Goal: Task Accomplishment & Management: Use online tool/utility

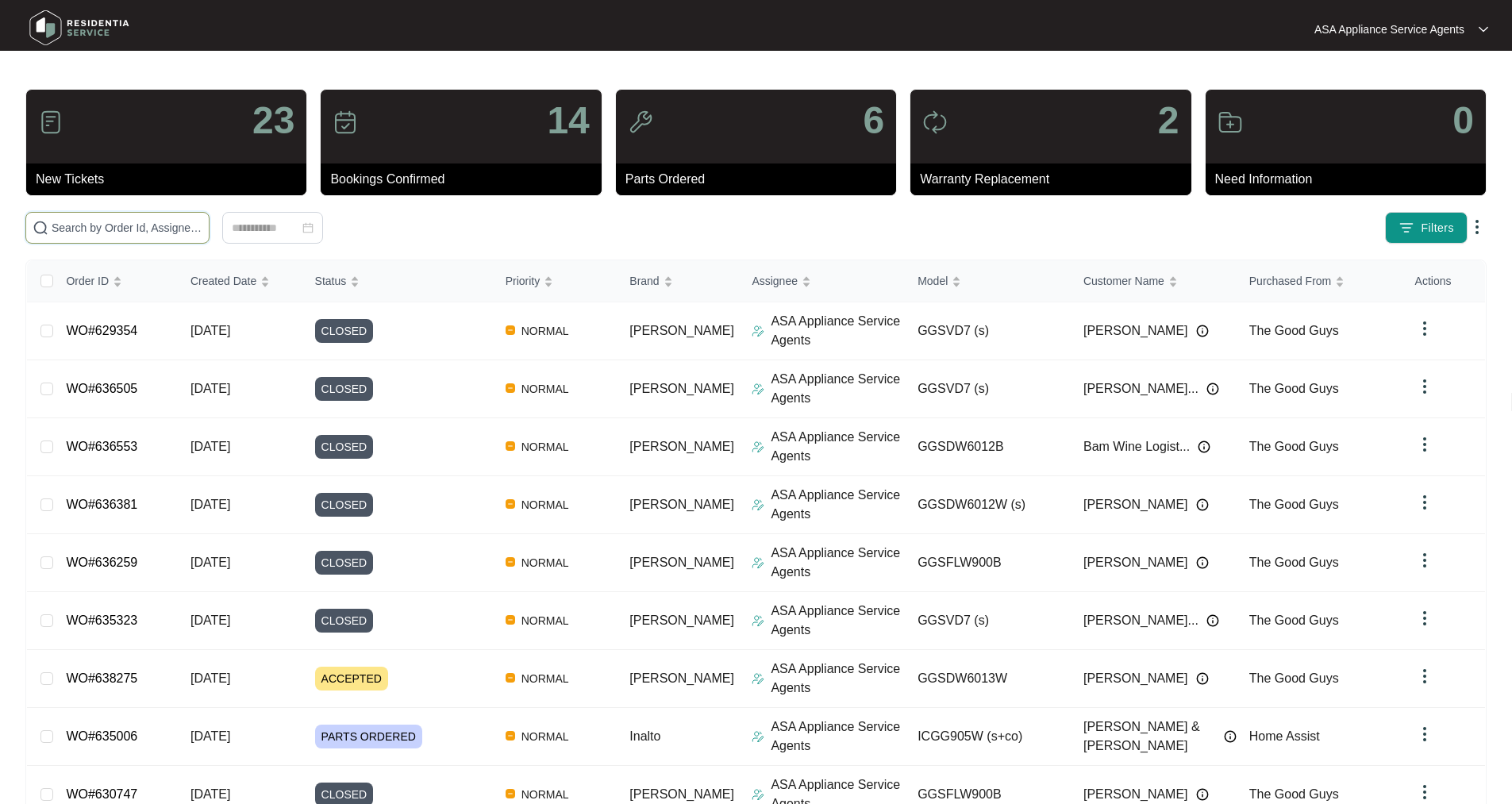
click at [188, 228] on input "text" at bounding box center [126, 228] width 151 height 17
paste input "635123"
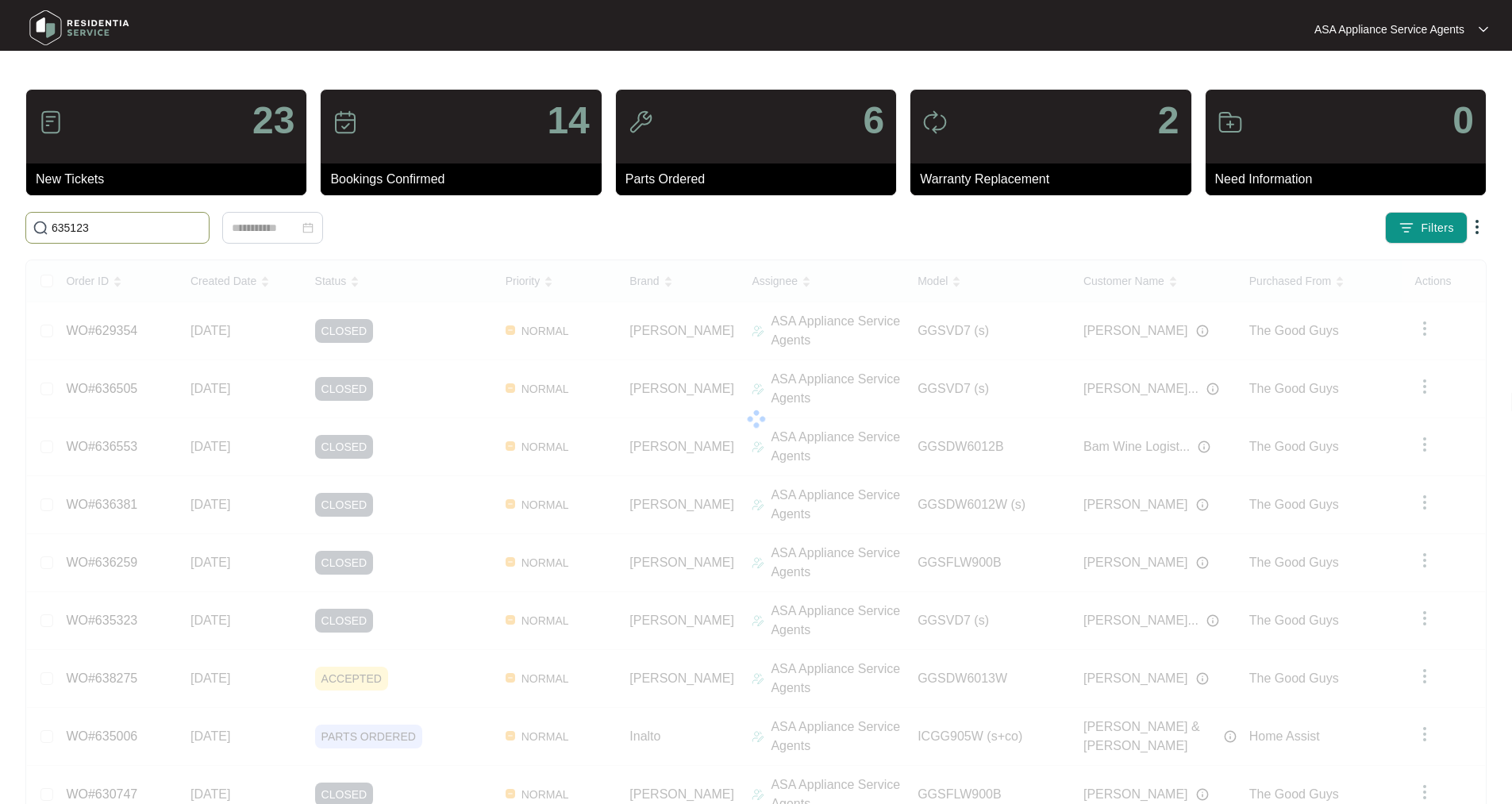
type input "635123"
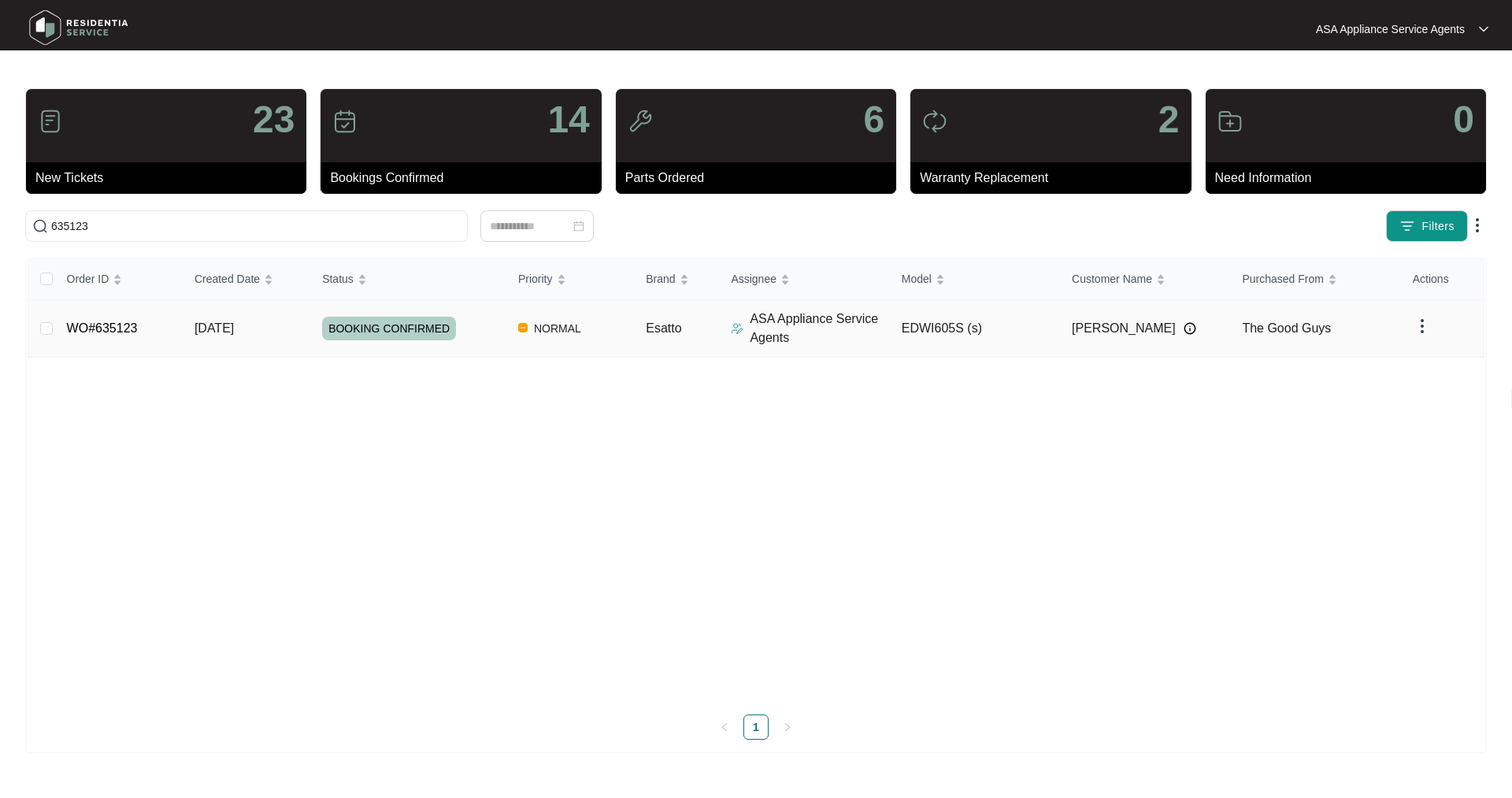
click at [119, 325] on link "WO#635123" at bounding box center [102, 328] width 71 height 13
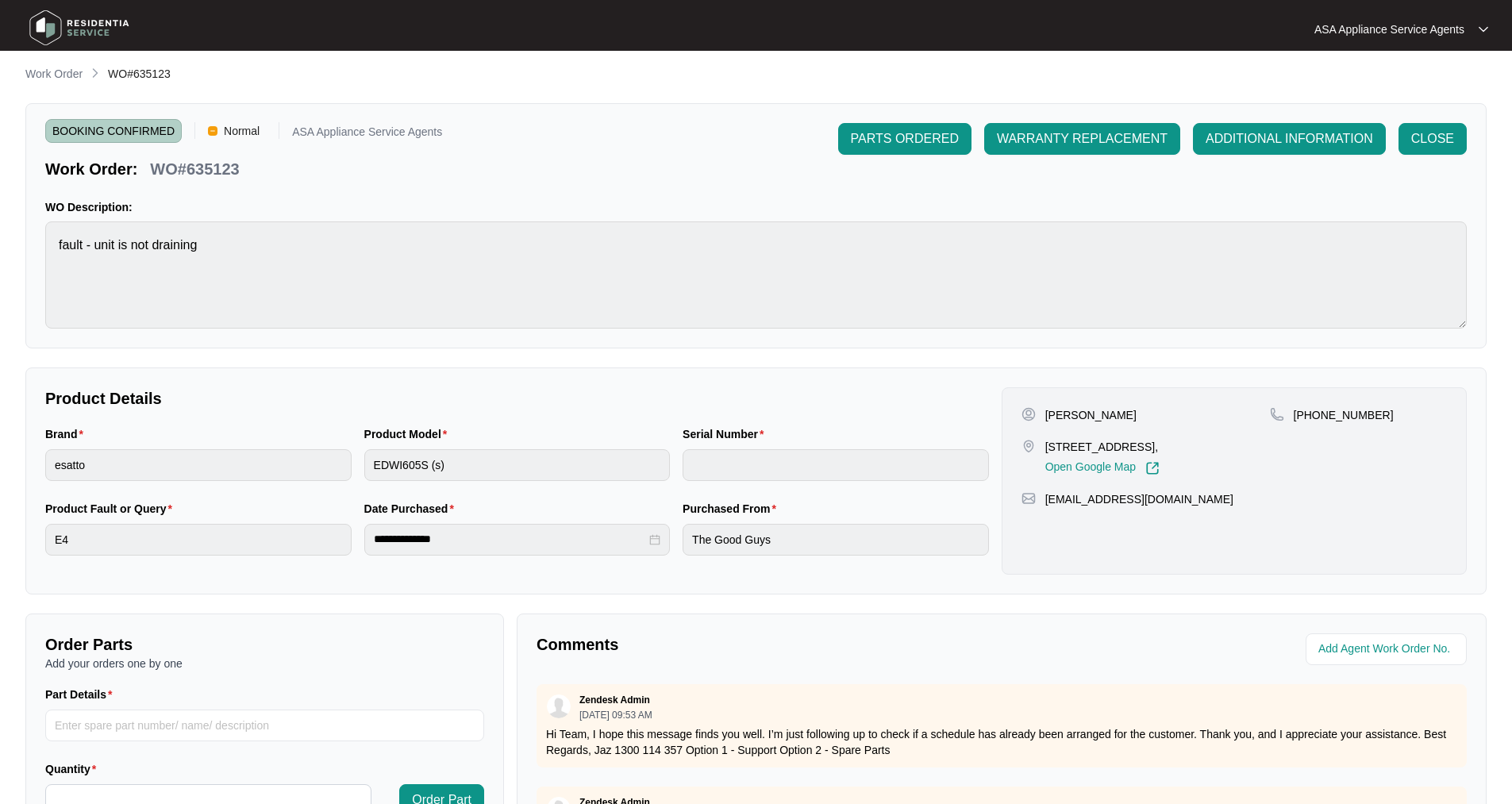
scroll to position [158, 0]
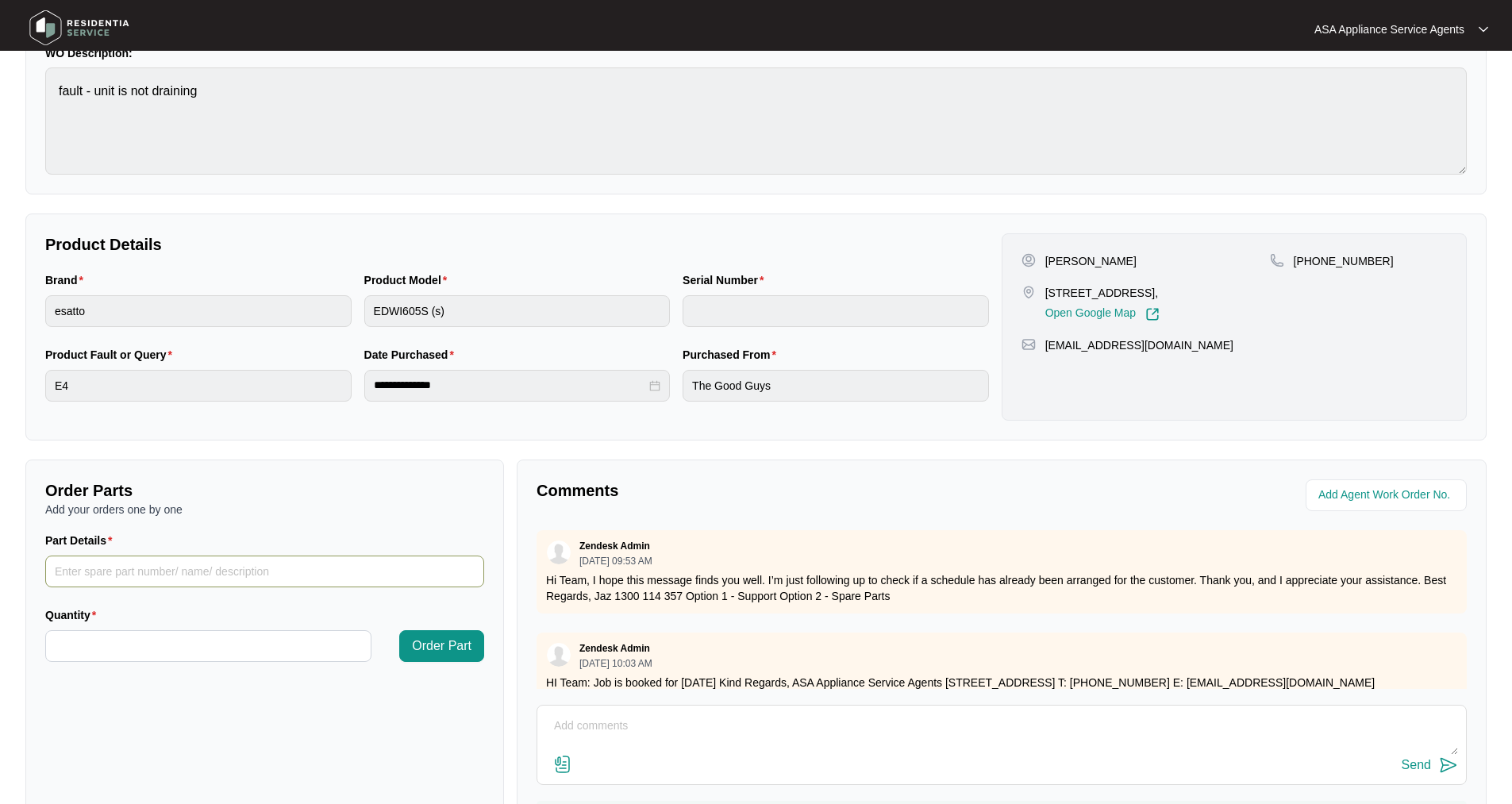
click at [106, 569] on input "Part Details" at bounding box center [265, 571] width 439 height 32
paste input "635123"
type input "635123"
click at [141, 655] on input "Quantity" at bounding box center [208, 646] width 324 height 30
type input "*"
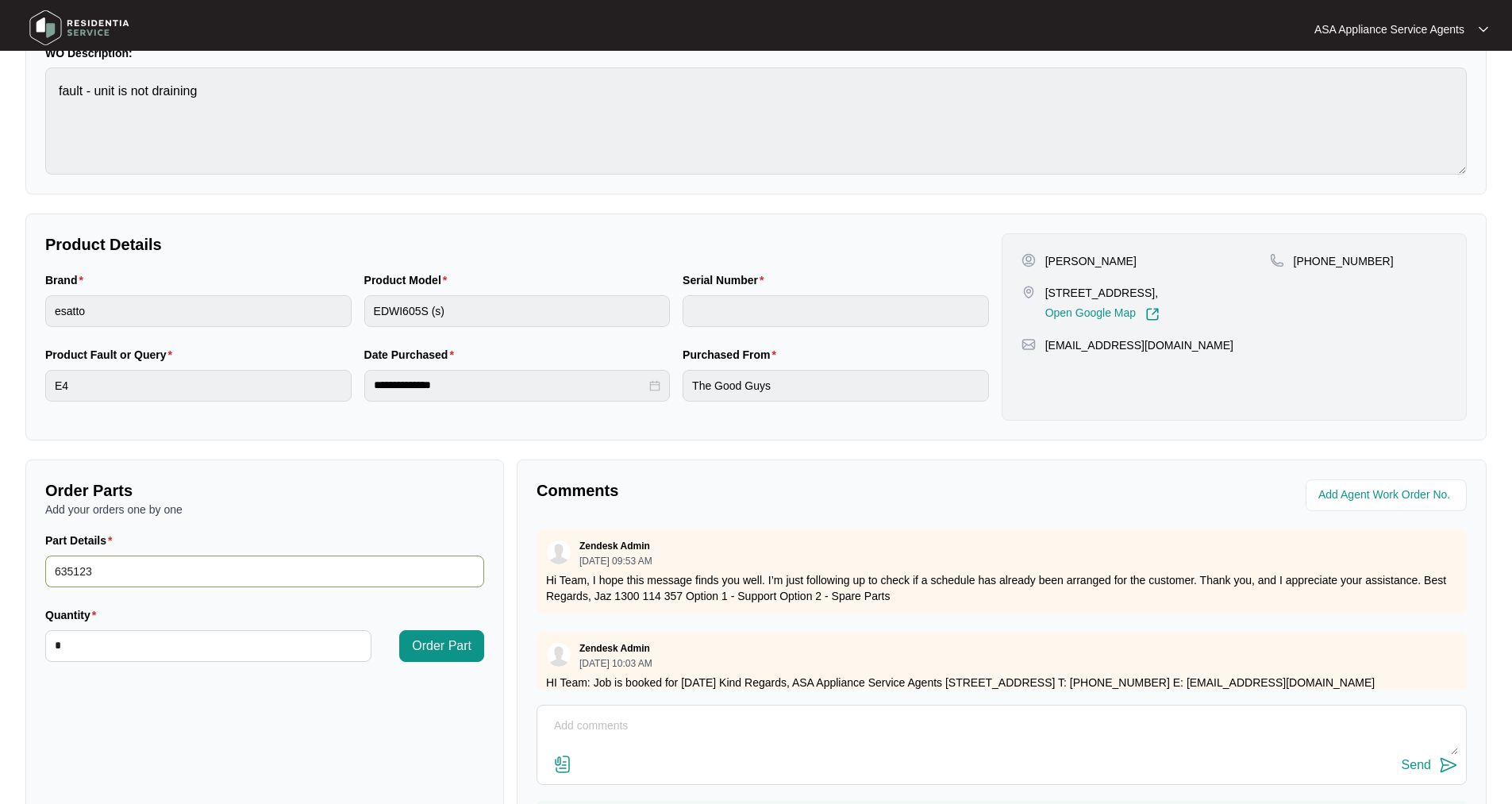
click at [90, 573] on input "635123" at bounding box center [265, 571] width 439 height 32
drag, startPoint x: 102, startPoint y: 573, endPoint x: 42, endPoint y: 580, distance: 60.4
click at [42, 580] on div "Part Details 635123" at bounding box center [264, 569] width 452 height 75
paste input "SP13002"
type input "SP13002"
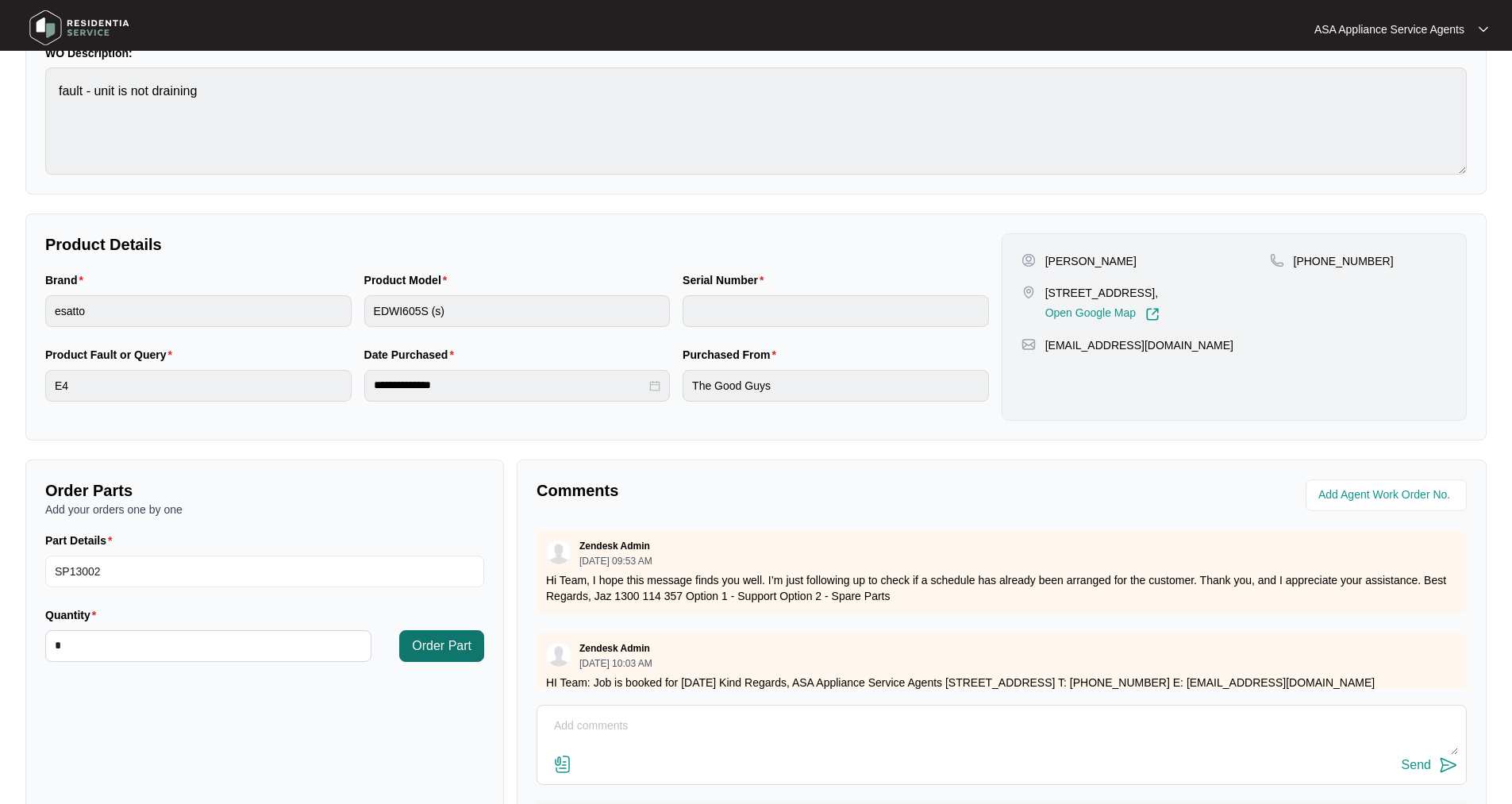
click at [450, 653] on span "Order Part" at bounding box center [441, 646] width 59 height 19
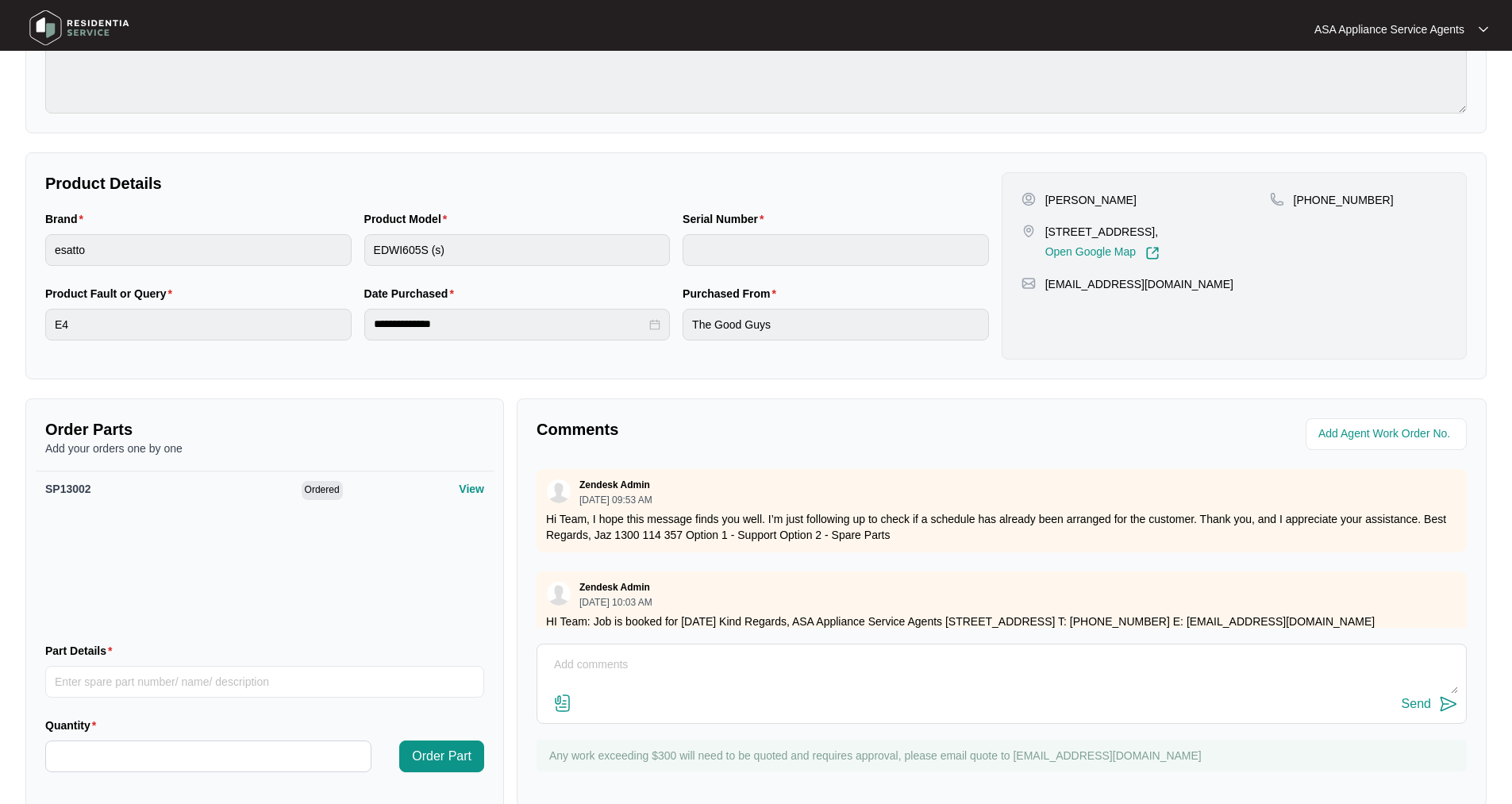
scroll to position [252, 0]
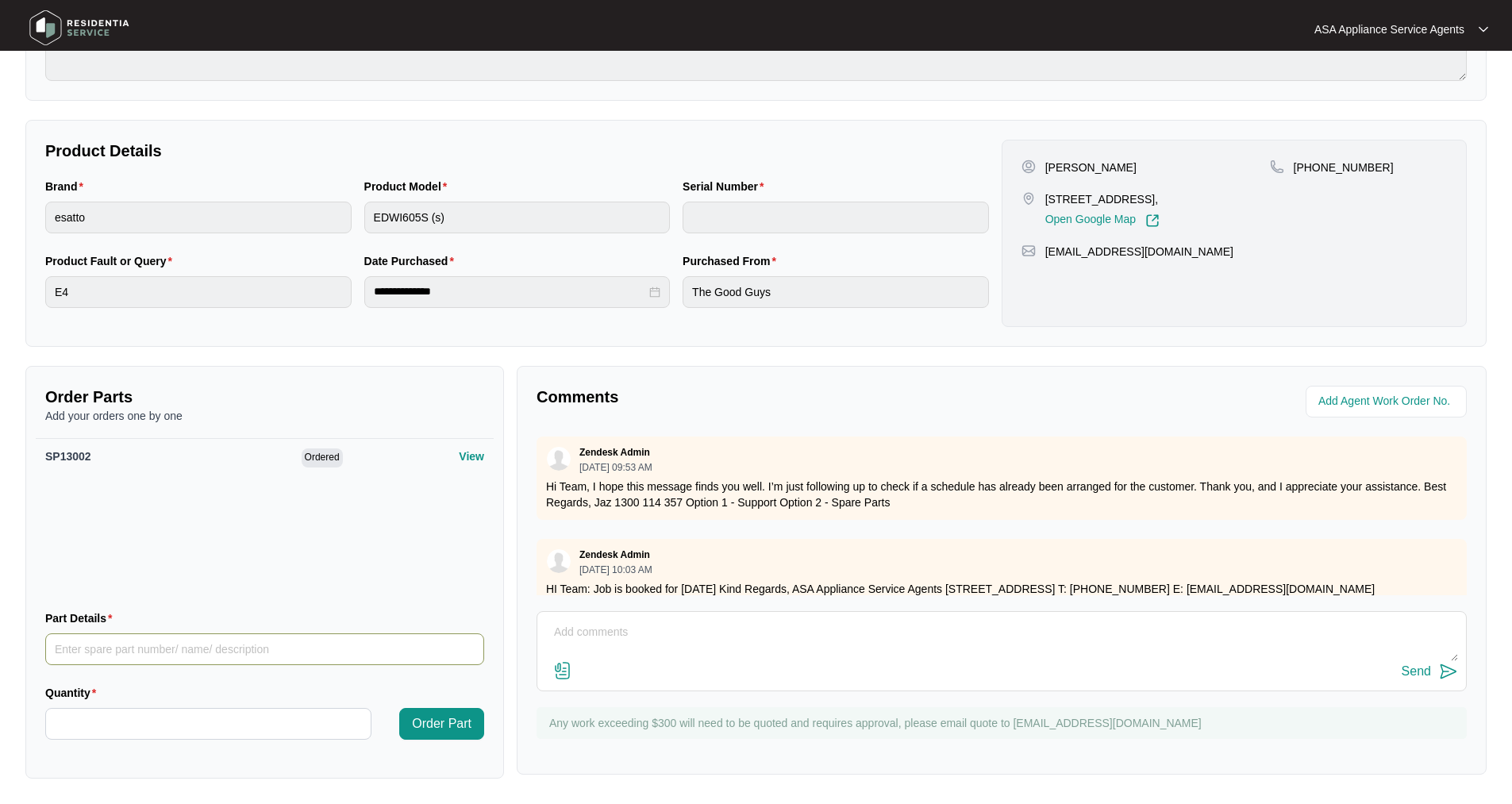
click at [101, 641] on input "Part Details" at bounding box center [265, 649] width 439 height 32
paste input "SP12323"
type input "SP12323"
click at [143, 720] on input "Quantity" at bounding box center [208, 723] width 324 height 30
type input "*"
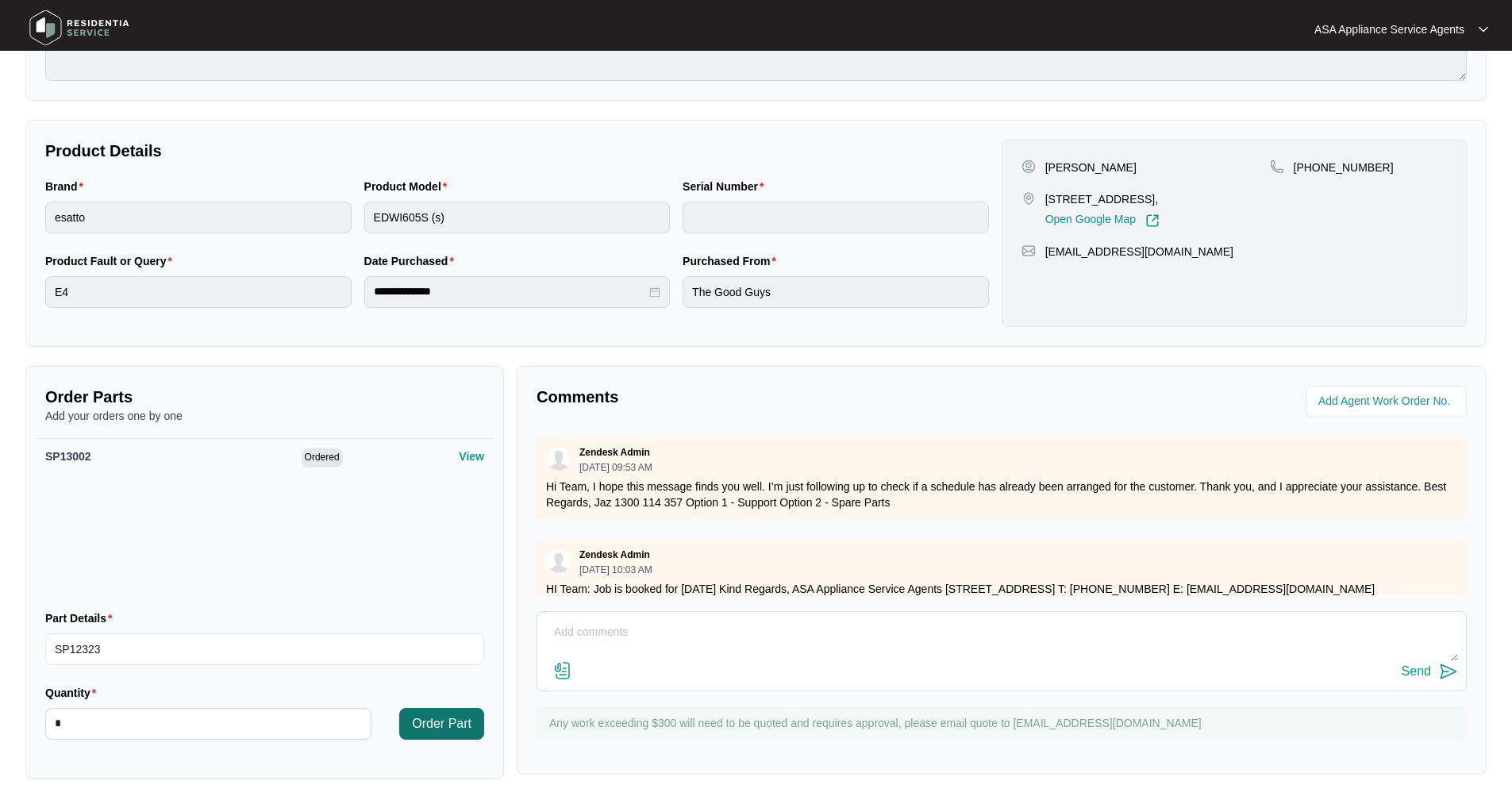
click at [421, 736] on button "Order Part" at bounding box center [441, 723] width 84 height 32
click at [191, 629] on div "Part Details" at bounding box center [265, 621] width 439 height 24
click at [180, 657] on input "Part Details" at bounding box center [265, 649] width 439 height 32
paste input "SP123"
type input "SP1234"
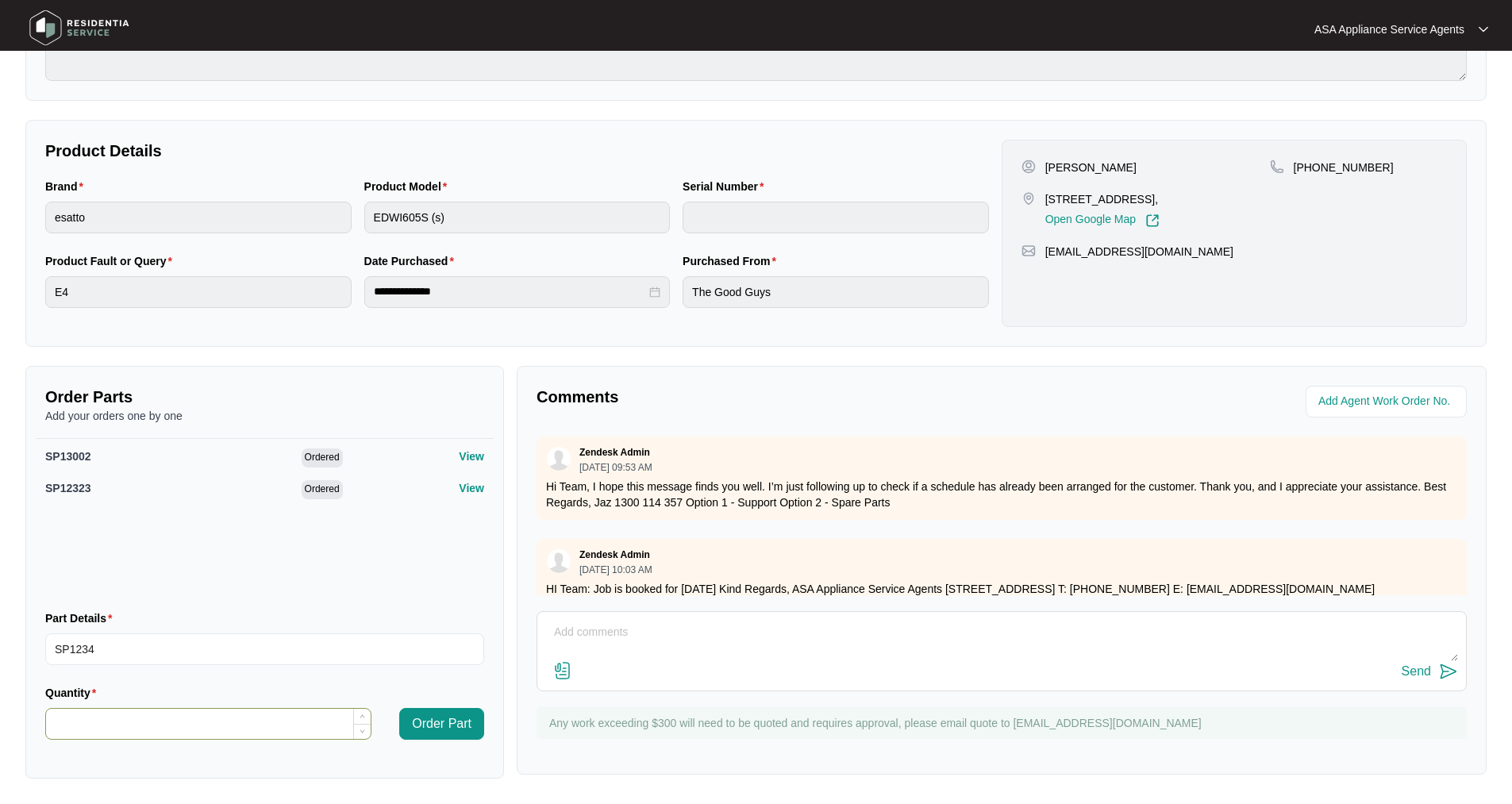
click at [179, 718] on input "Quantity" at bounding box center [208, 723] width 324 height 30
type input "*"
click at [471, 727] on span "Order Part" at bounding box center [441, 723] width 59 height 19
click at [84, 522] on span "SP1234" at bounding box center [65, 519] width 40 height 13
click at [67, 522] on span "SP1234" at bounding box center [65, 519] width 40 height 13
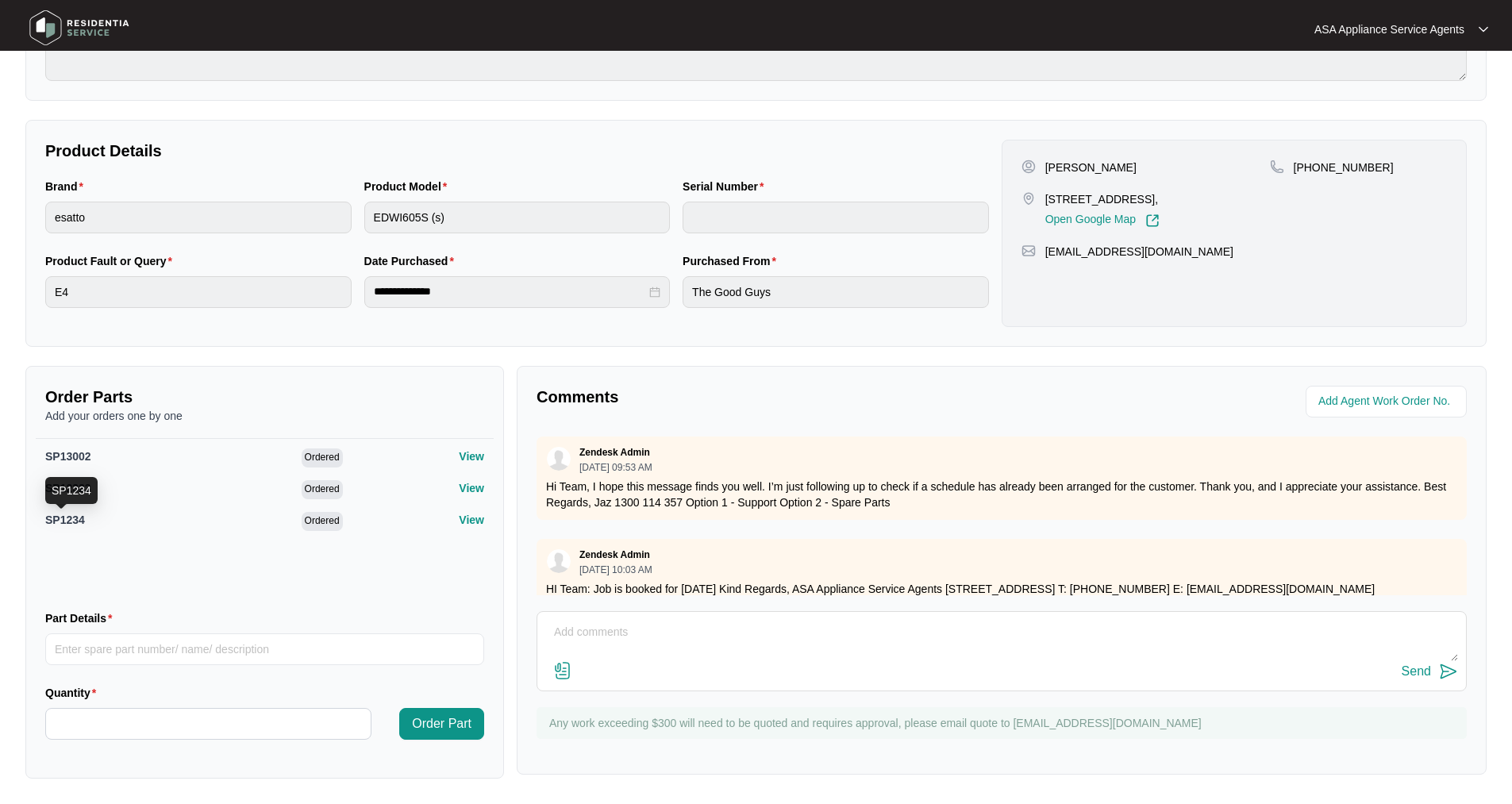
click at [67, 522] on span "SP1234" at bounding box center [65, 519] width 40 height 13
click at [107, 655] on input "Part Details" at bounding box center [265, 649] width 439 height 32
click at [147, 663] on input "Part Details" at bounding box center [265, 649] width 439 height 32
paste input "SP12324"
type input "SP12324 Right part No"
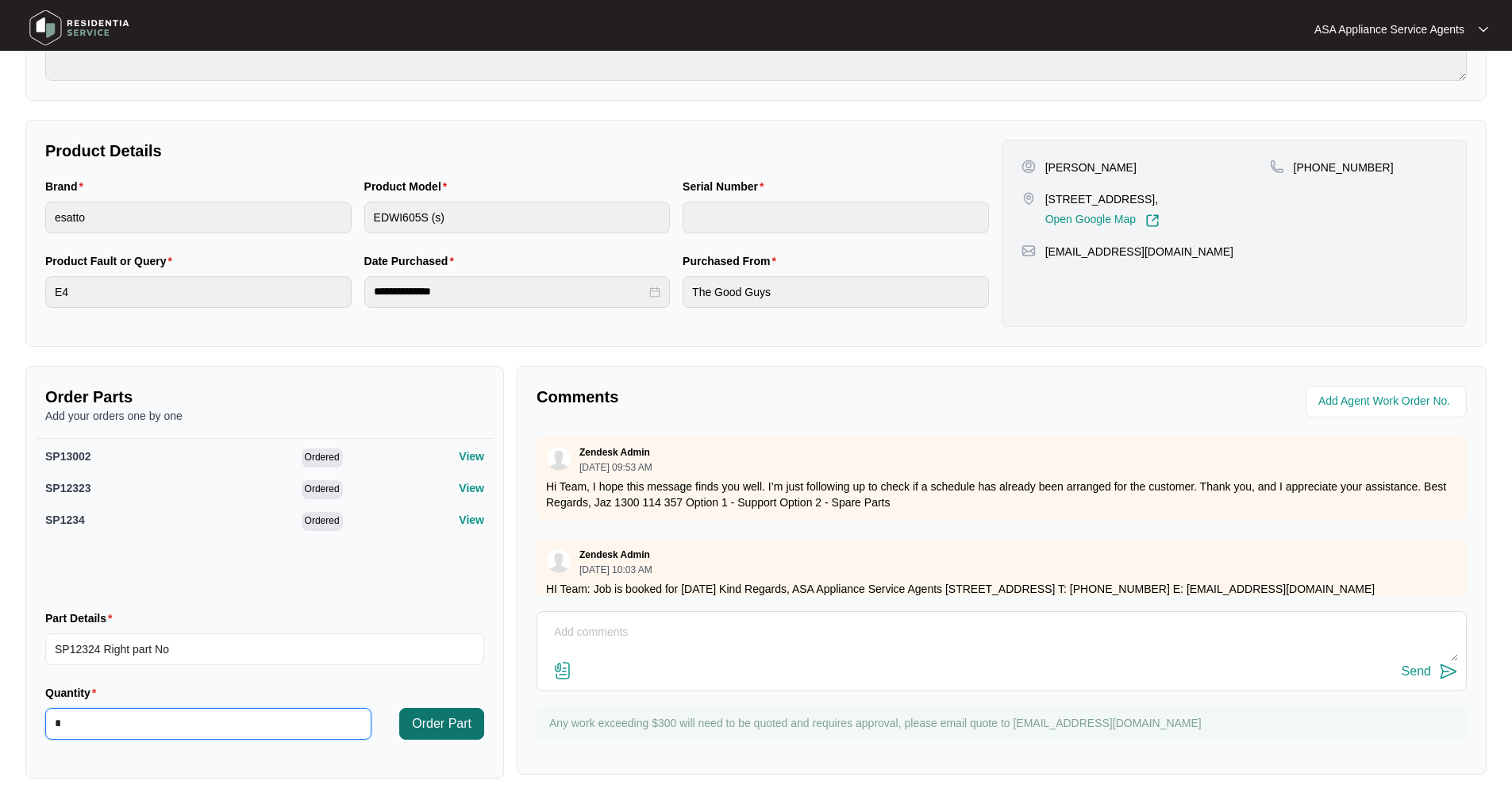
type input "*"
click at [414, 721] on span "Order Part" at bounding box center [441, 723] width 59 height 19
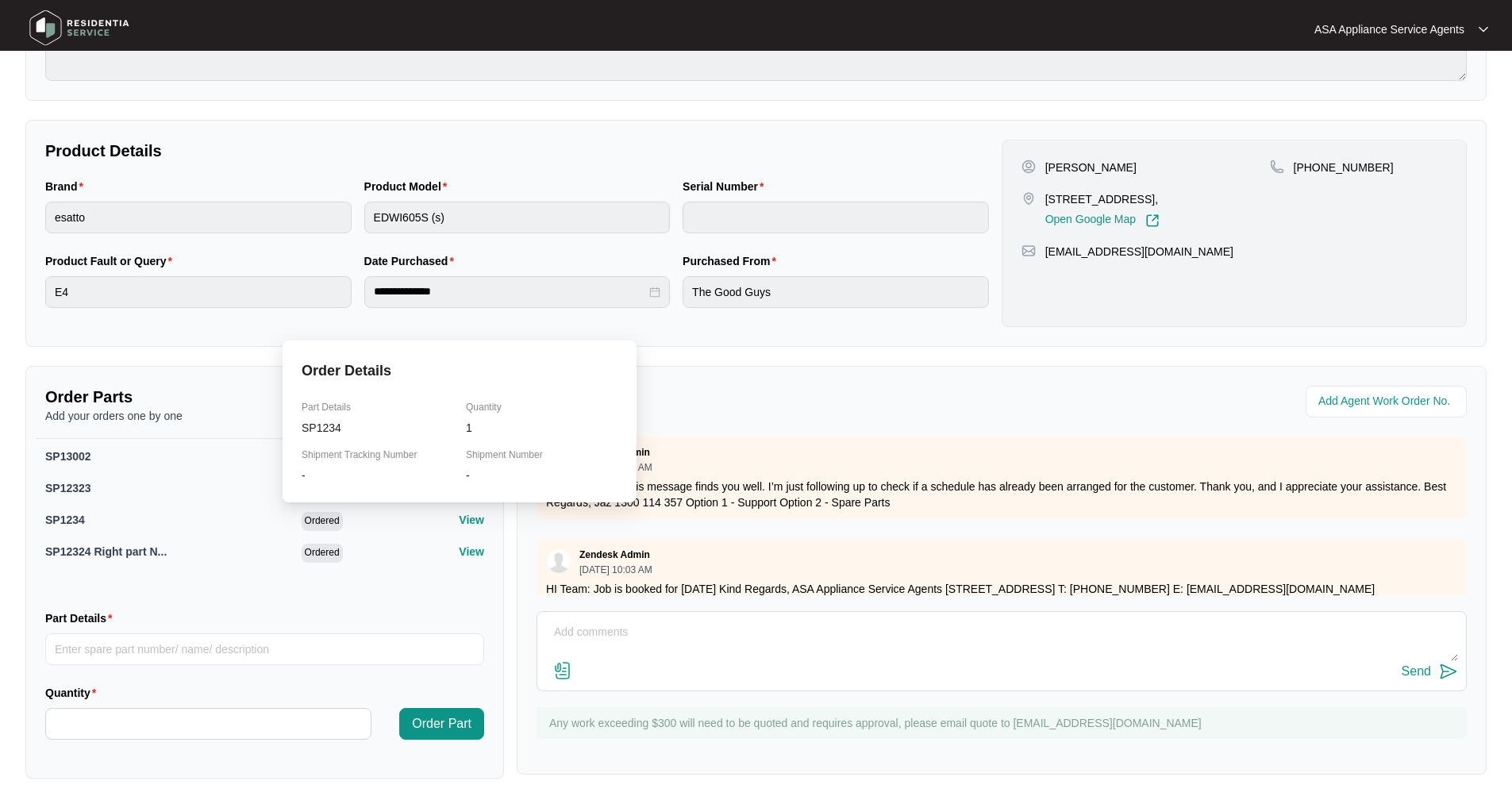
click at [467, 523] on p "View" at bounding box center [471, 519] width 25 height 16
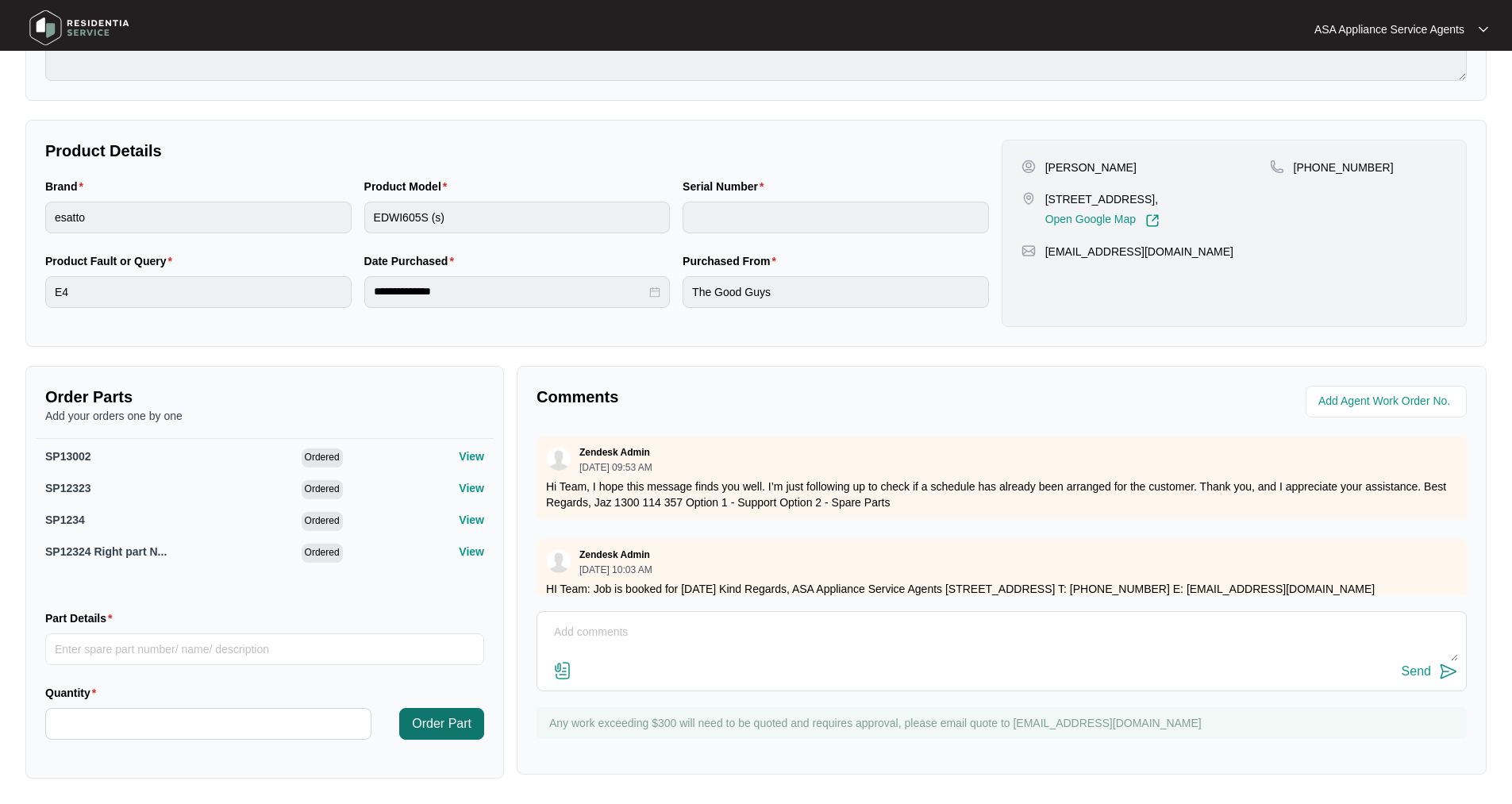
click at [433, 725] on span "Order Part" at bounding box center [441, 723] width 59 height 19
click at [302, 602] on div "Order Parts Add your orders one by one SP13002 Ordered View SP12323 Ordered Vie…" at bounding box center [264, 572] width 479 height 413
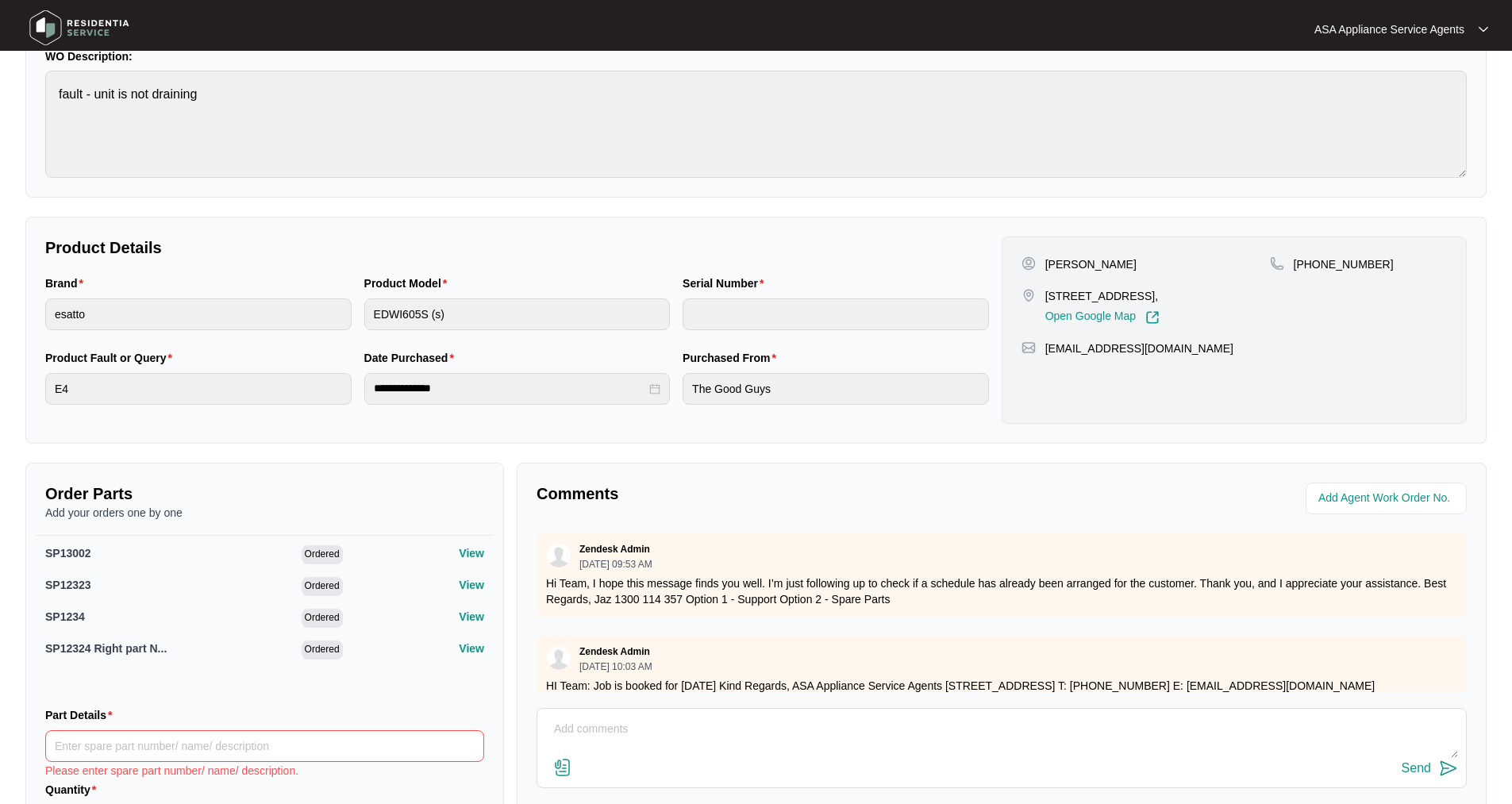
scroll to position [0, 0]
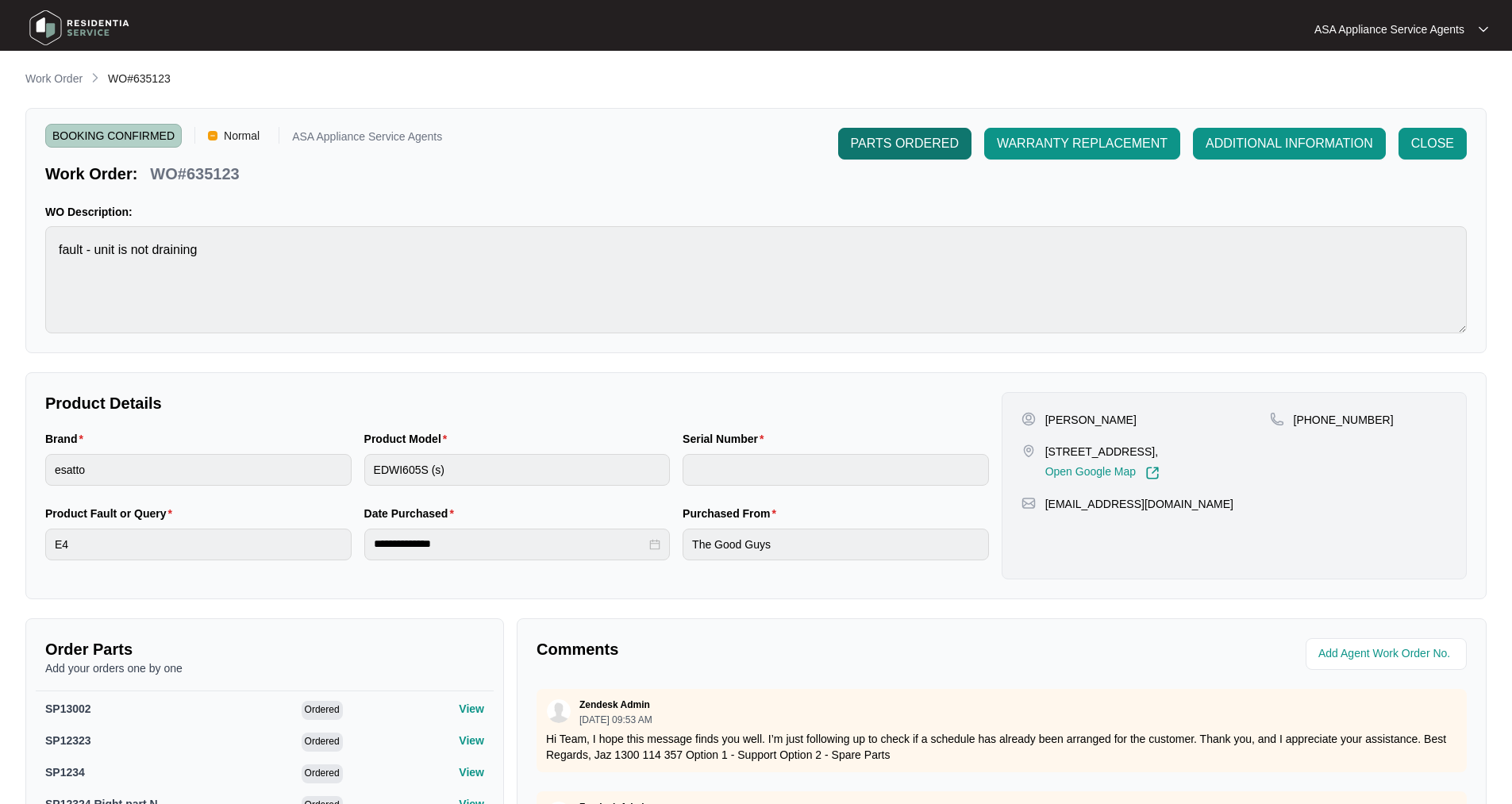
click at [885, 146] on span "PARTS ORDERED" at bounding box center [904, 144] width 108 height 19
click at [51, 28] on img at bounding box center [80, 27] width 111 height 48
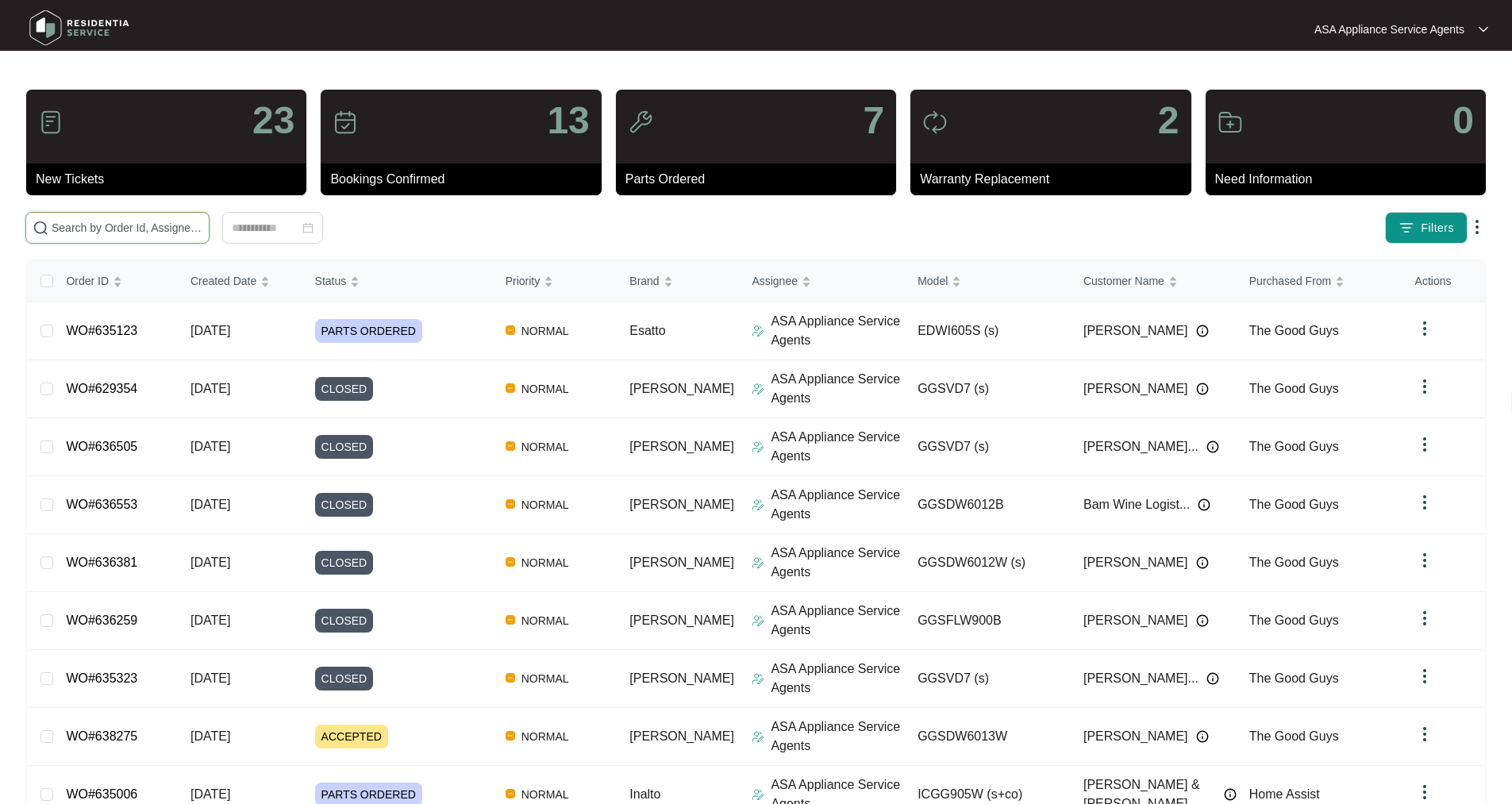
click at [120, 232] on input "text" at bounding box center [126, 228] width 151 height 17
paste input "#636786"
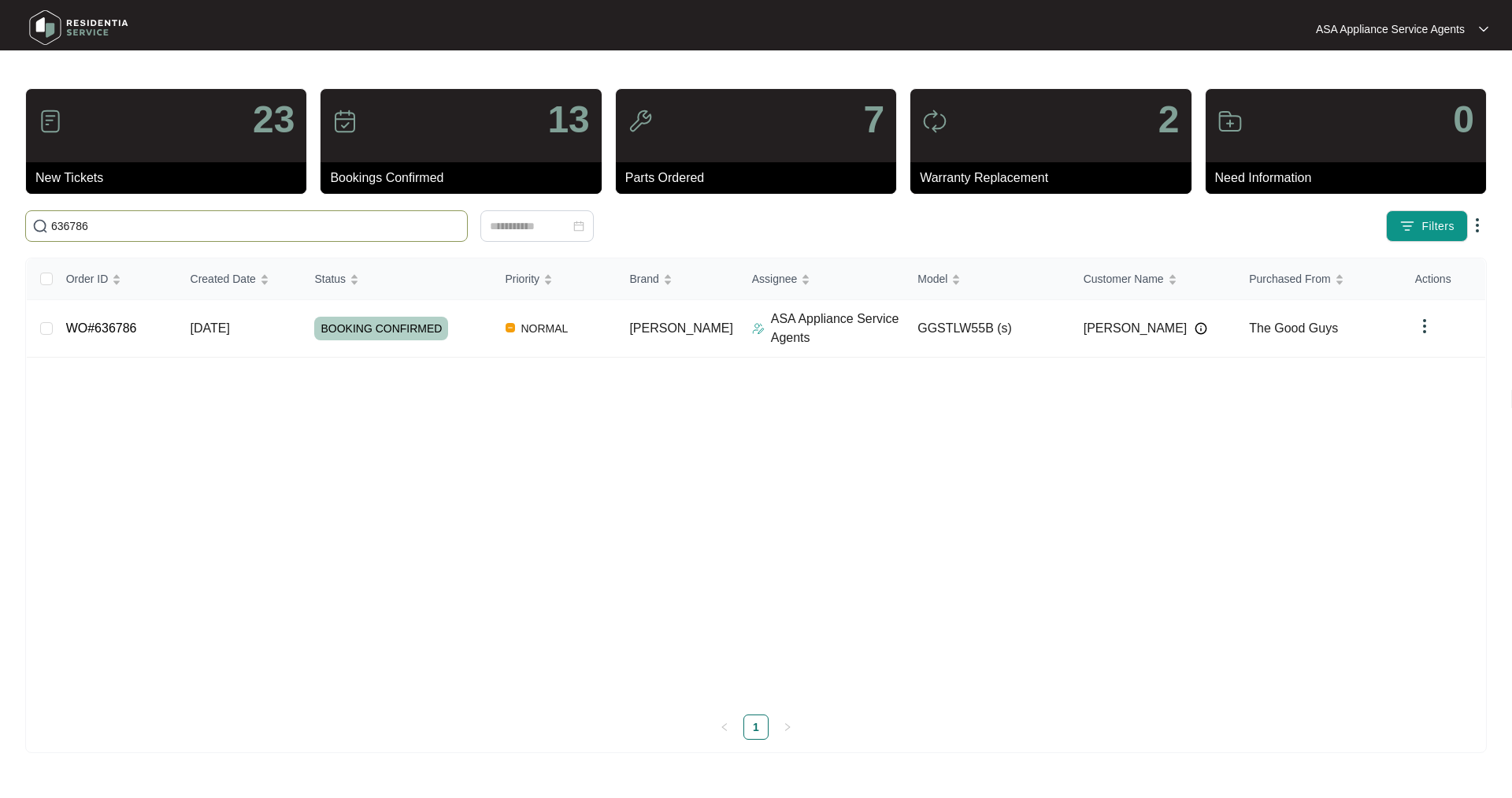
type input "636786"
click at [122, 326] on link "WO#636786" at bounding box center [102, 328] width 71 height 13
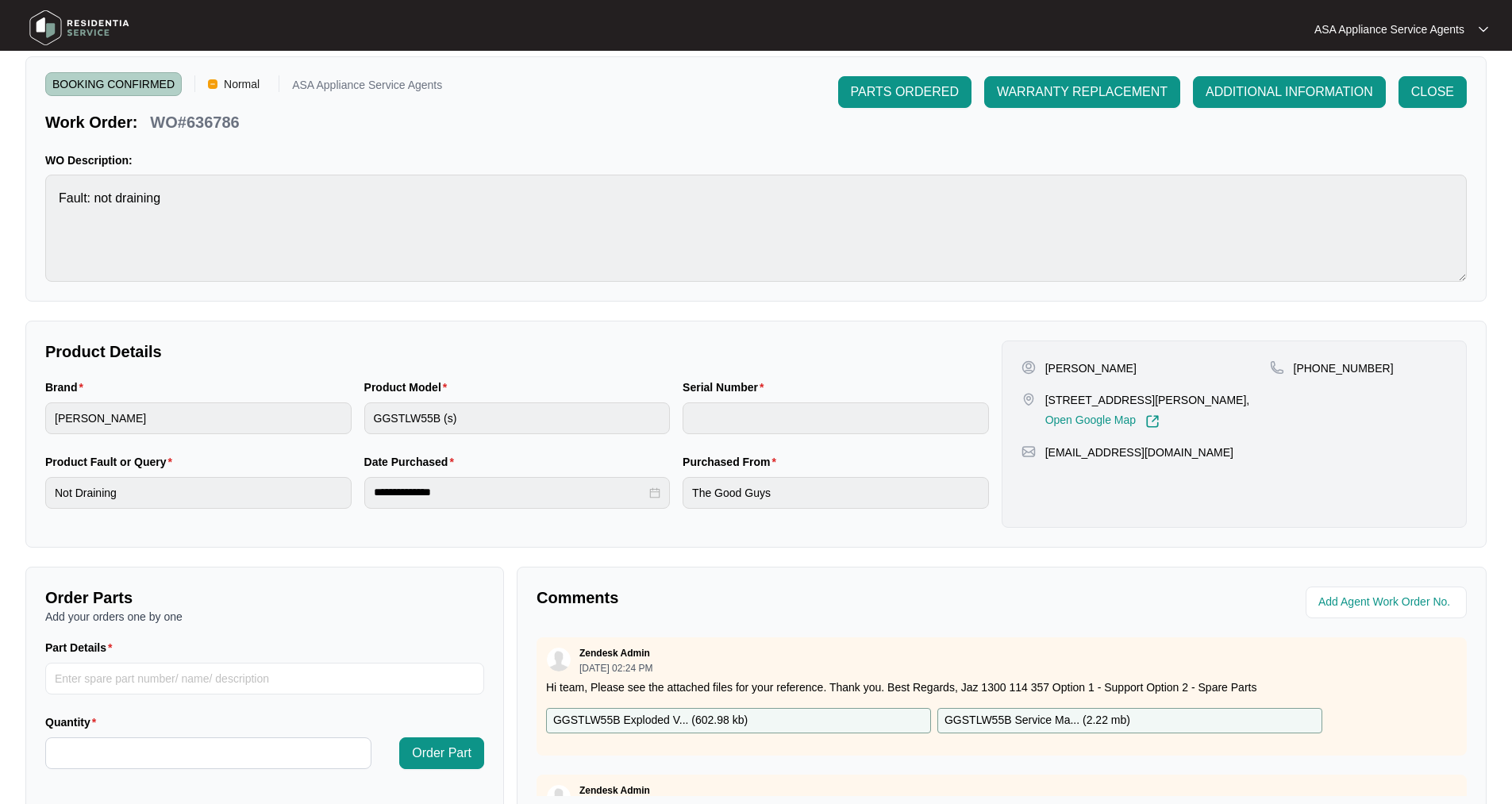
scroll to position [80, 0]
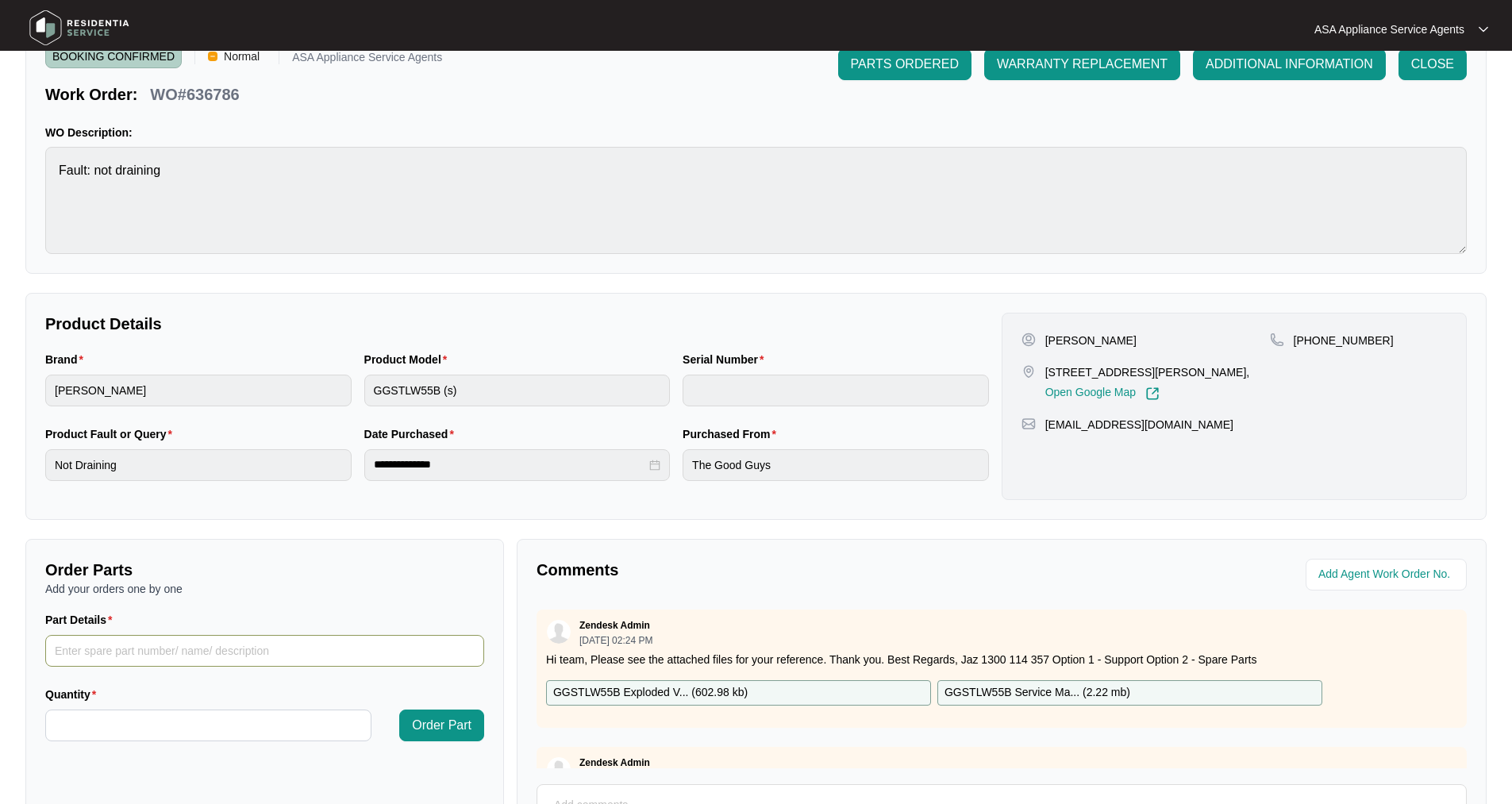
click at [98, 653] on input "Part Details" at bounding box center [265, 651] width 439 height 32
paste input "SP12770 PCB"
type input "SP12770 PCB"
click at [121, 719] on input "Quantity" at bounding box center [208, 724] width 324 height 30
type input "*"
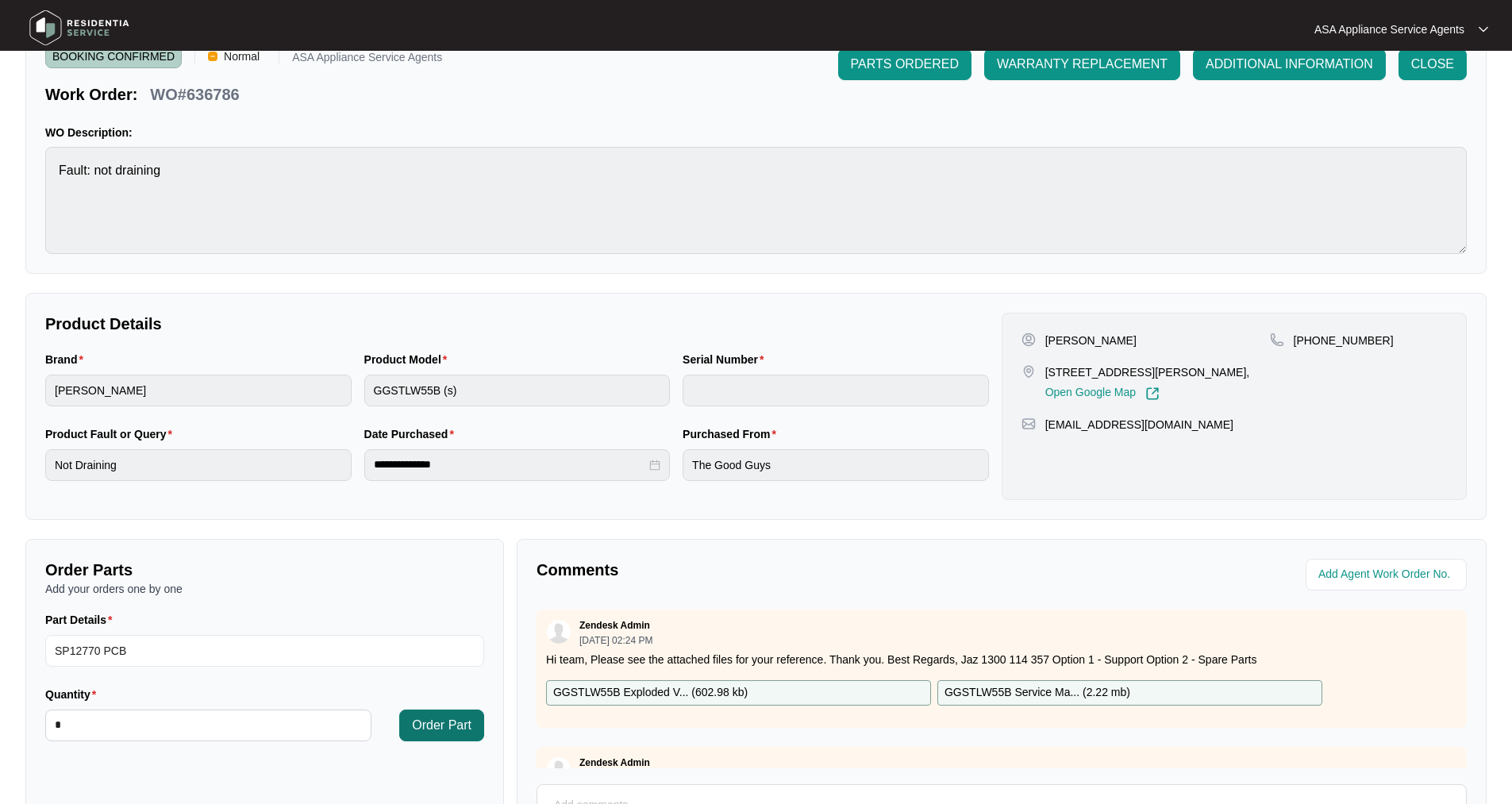
click at [462, 738] on button "Order Part" at bounding box center [441, 725] width 84 height 32
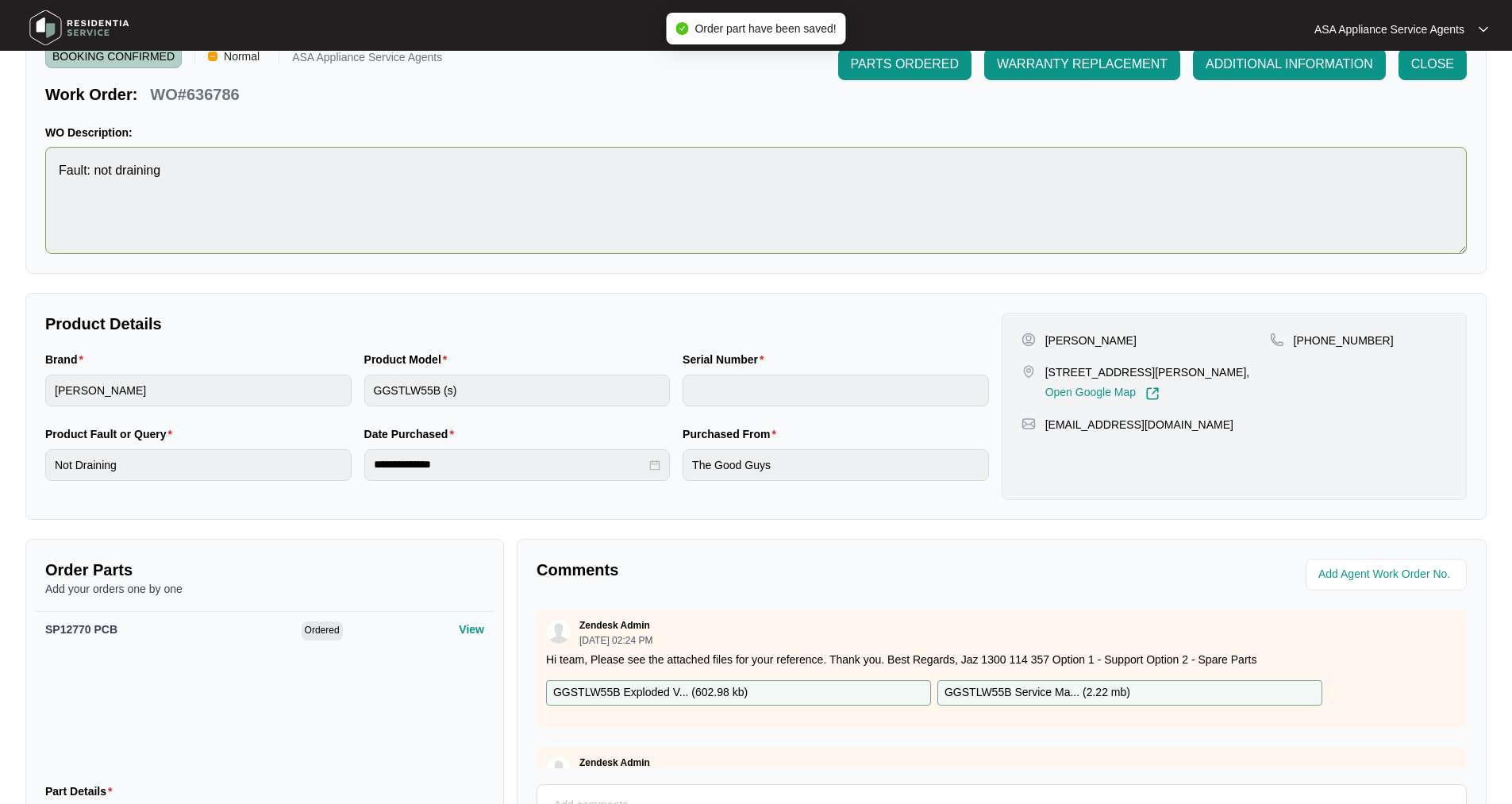
scroll to position [0, 0]
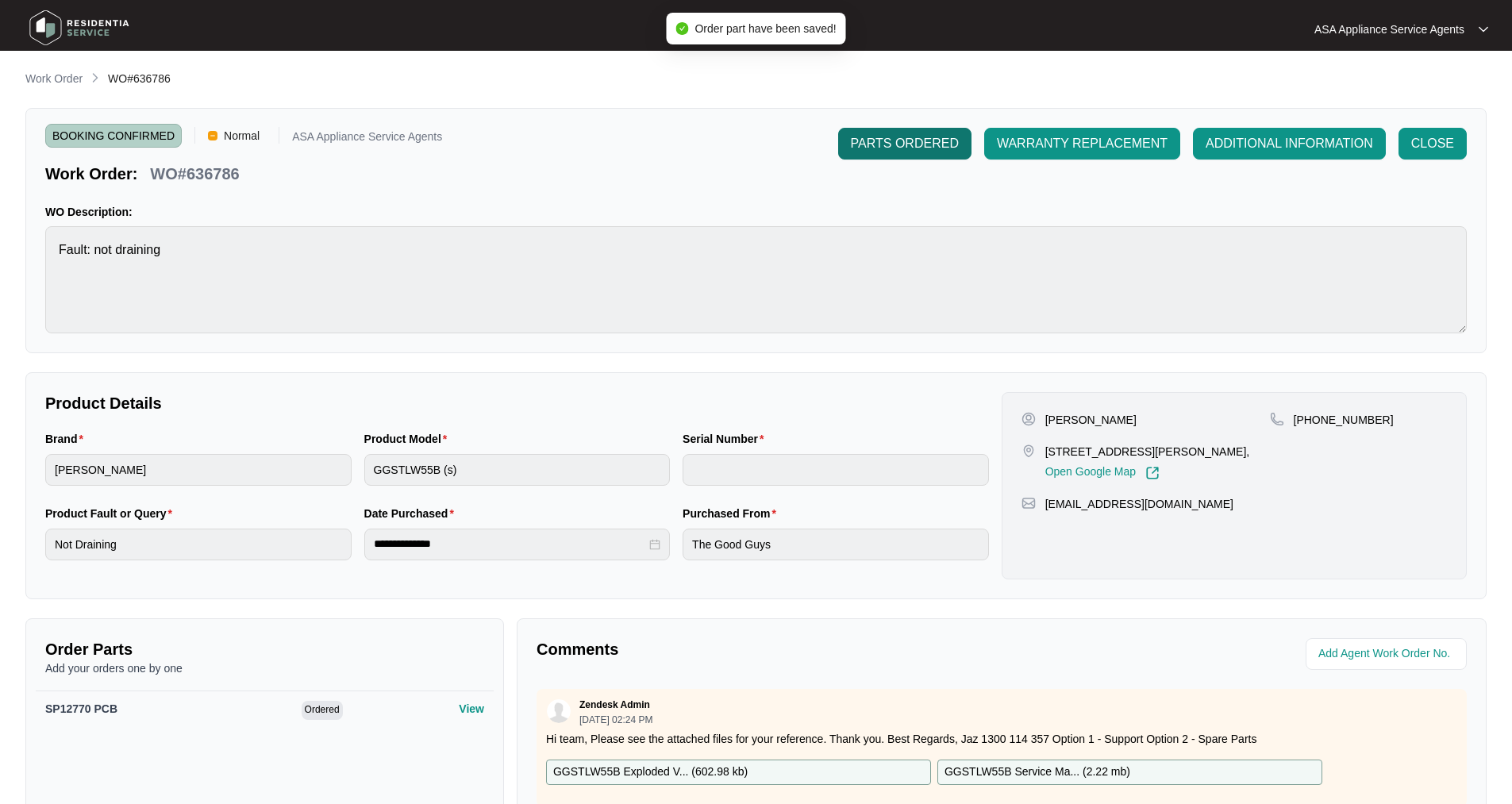
click at [872, 154] on button "PARTS ORDERED" at bounding box center [904, 144] width 133 height 32
